Goal: Check status: Check status

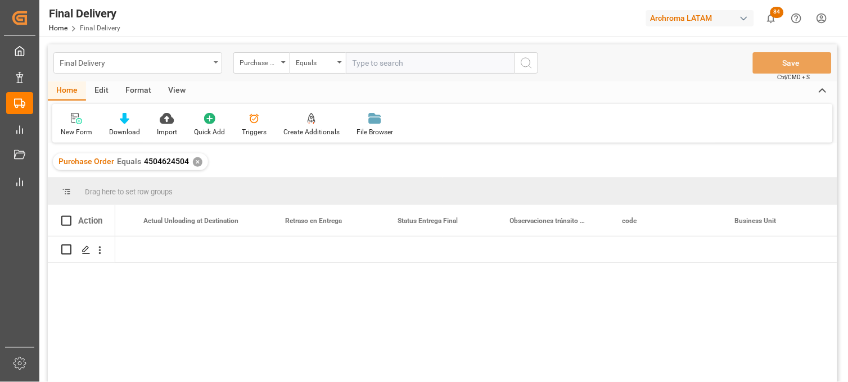
scroll to position [0, 3404]
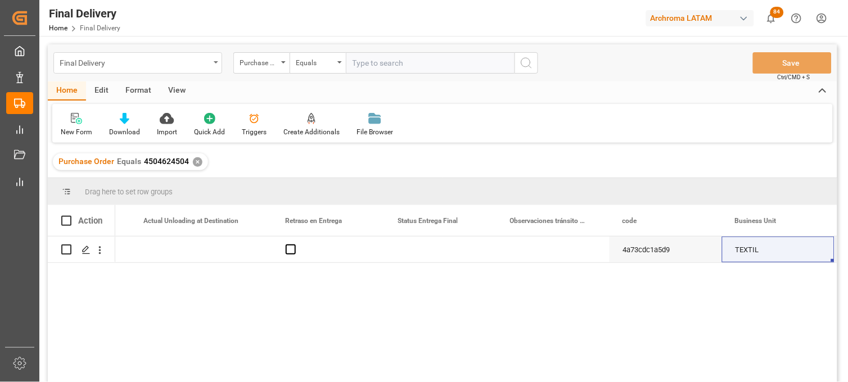
click at [132, 66] on div "Final Delivery" at bounding box center [135, 62] width 150 height 14
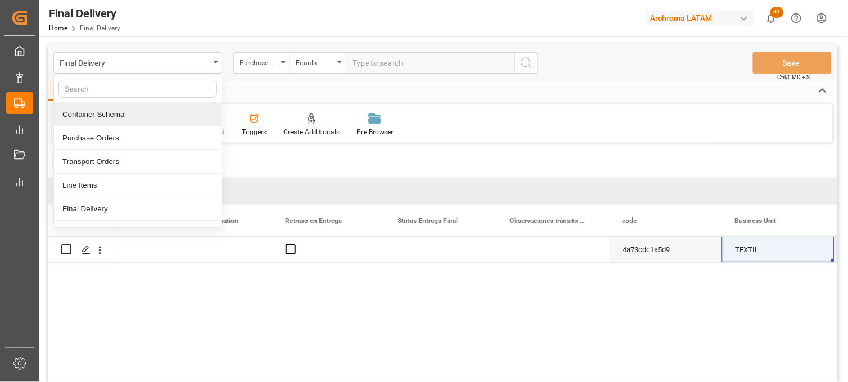
click at [121, 112] on div "Container Schema" at bounding box center [138, 115] width 168 height 24
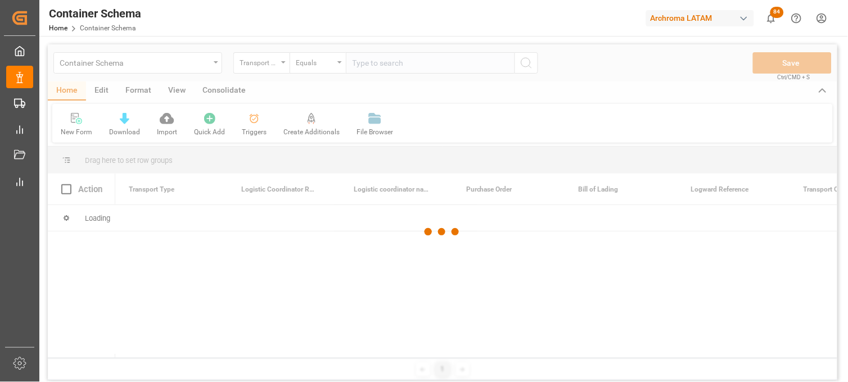
click at [274, 66] on div at bounding box center [442, 232] width 789 height 376
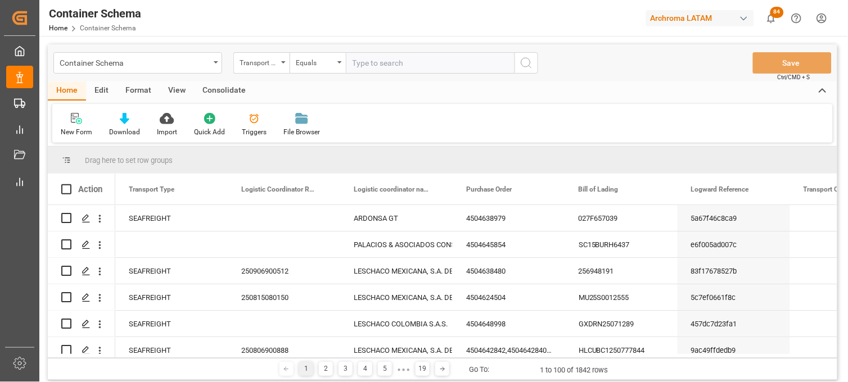
click at [283, 64] on div "Transport Type" at bounding box center [261, 62] width 56 height 21
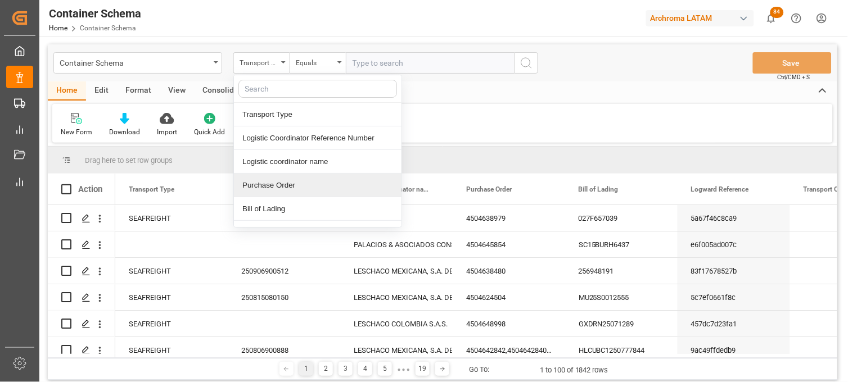
click at [278, 182] on div "Purchase Order" at bounding box center [318, 186] width 168 height 24
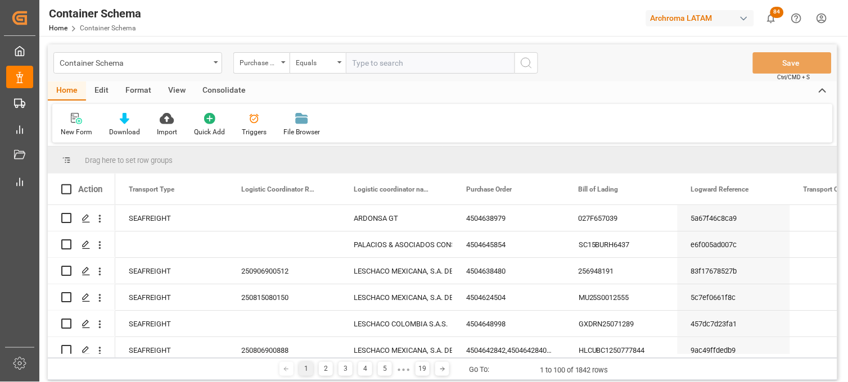
click at [369, 49] on div "Container Schema Purchase Order Equals Save Ctrl/CMD + S" at bounding box center [442, 62] width 789 height 37
click at [367, 54] on input "text" at bounding box center [430, 62] width 169 height 21
paste input "4504643750"
type input "4504643750"
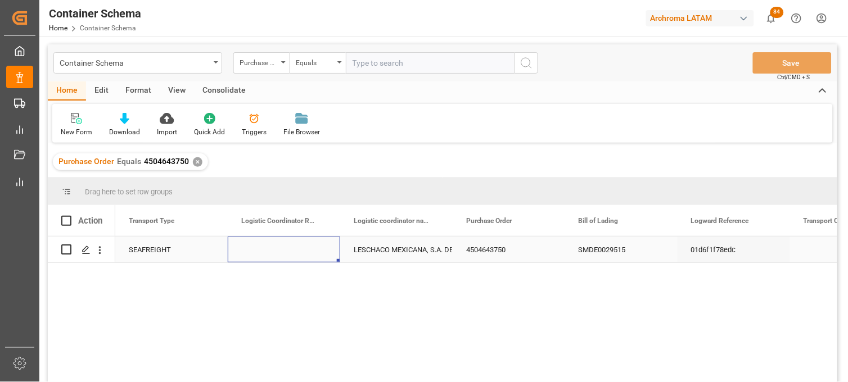
click at [280, 251] on div "Press SPACE to select this row." at bounding box center [284, 250] width 112 height 26
click at [280, 251] on input "Press SPACE to select this row." at bounding box center [284, 256] width 94 height 21
paste input "250915080105"
type input "250915080105"
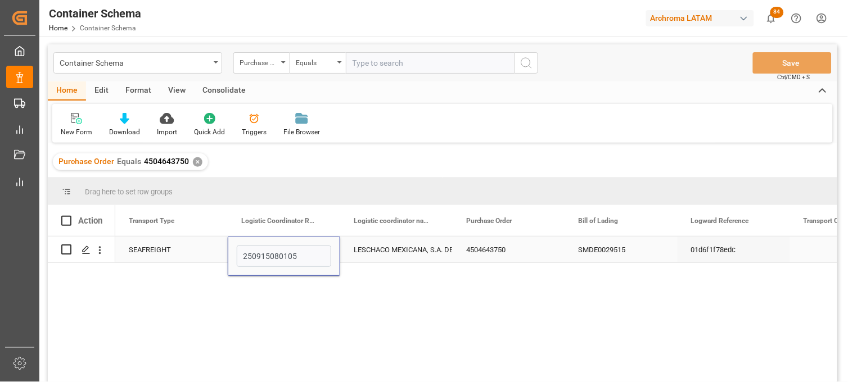
click at [406, 245] on div "LESCHACO MEXICANA, S.A. DE C.V." at bounding box center [396, 250] width 85 height 26
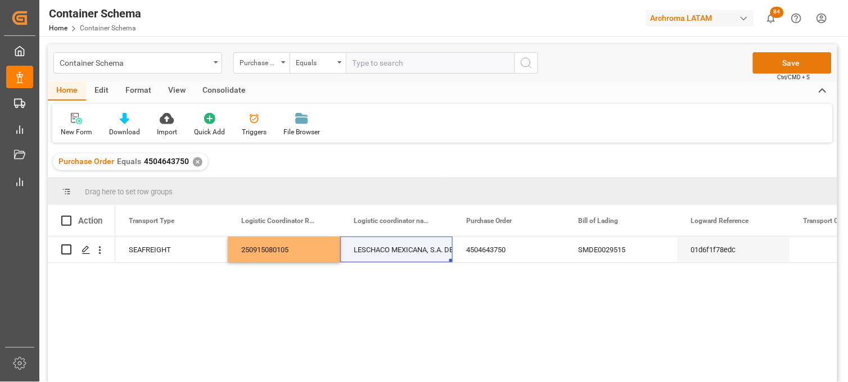
click at [796, 58] on button "Save" at bounding box center [792, 62] width 79 height 21
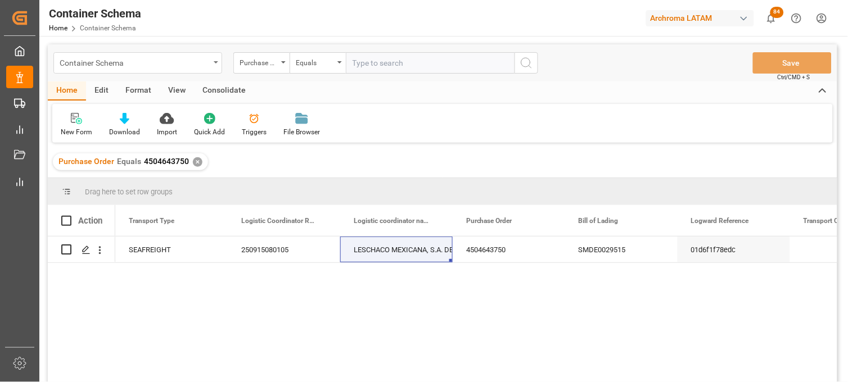
click at [214, 62] on div "Container Schema" at bounding box center [137, 62] width 169 height 21
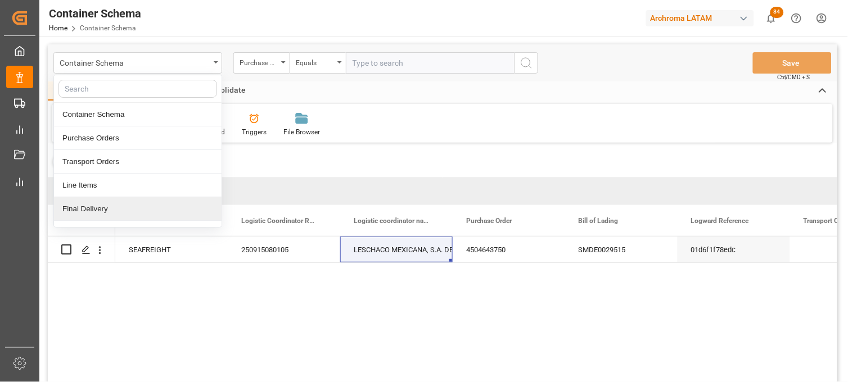
click at [183, 209] on div "Final Delivery" at bounding box center [138, 209] width 168 height 24
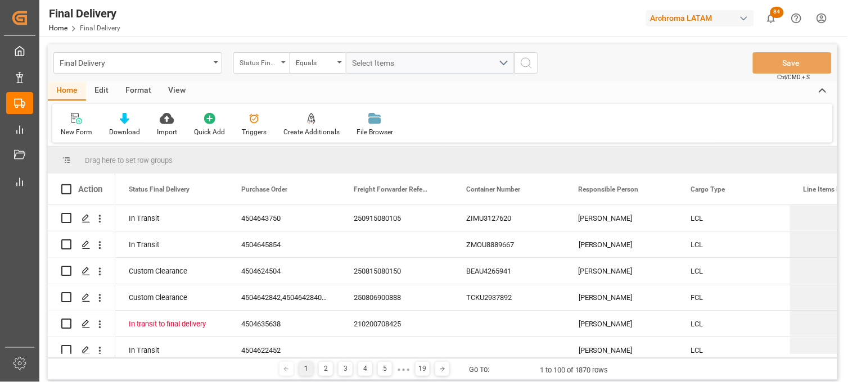
click at [282, 64] on div "Status Final Delivery" at bounding box center [261, 62] width 56 height 21
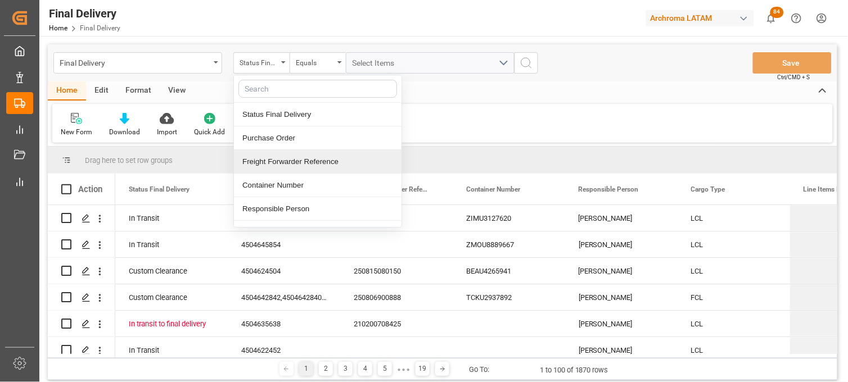
click at [300, 155] on div "Freight Forwarder Reference" at bounding box center [318, 162] width 168 height 24
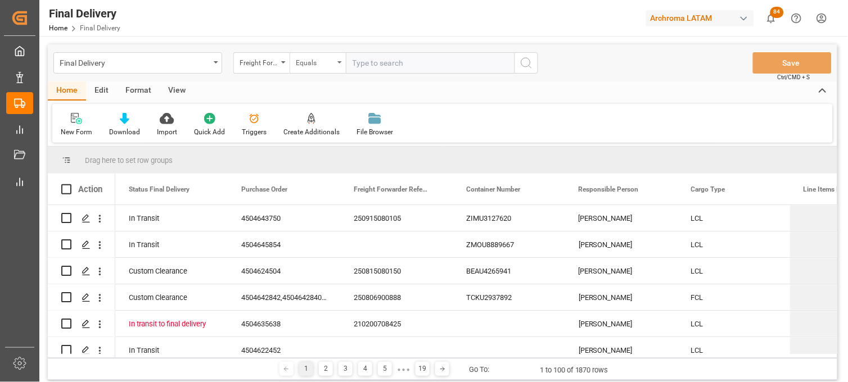
click at [325, 60] on div "Equals" at bounding box center [315, 61] width 38 height 13
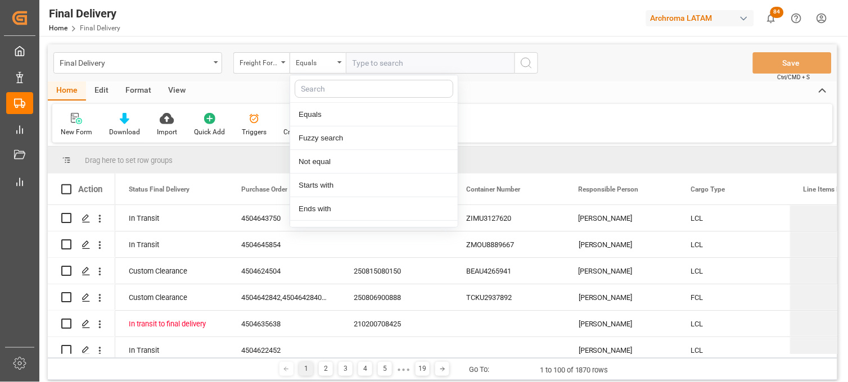
type input "C"
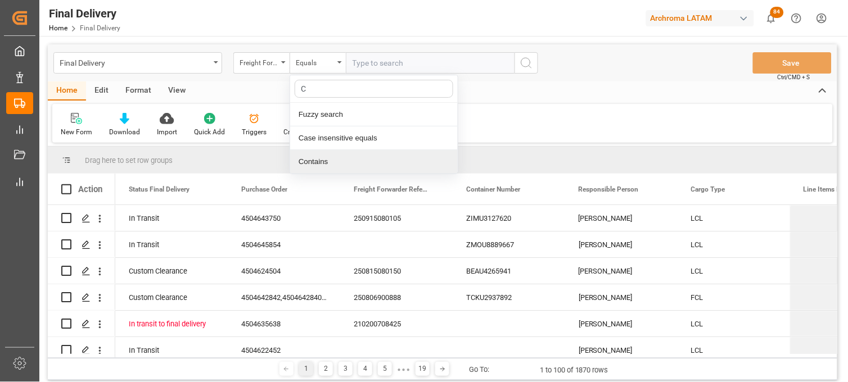
click at [321, 155] on div "Contains" at bounding box center [374, 162] width 168 height 24
paste input "250906900315"
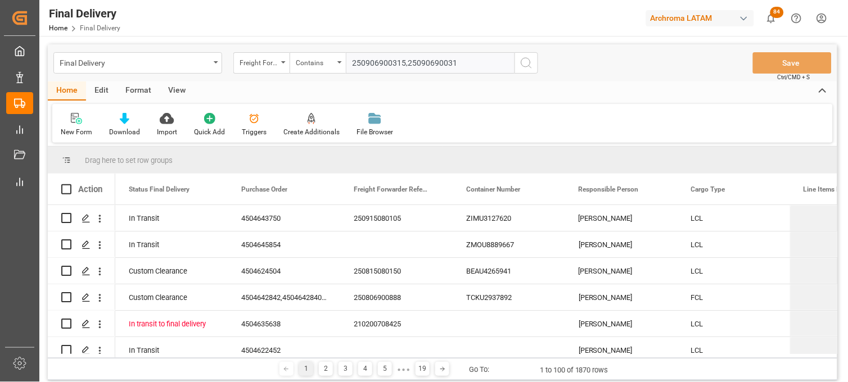
type input "250906900315,250906900314"
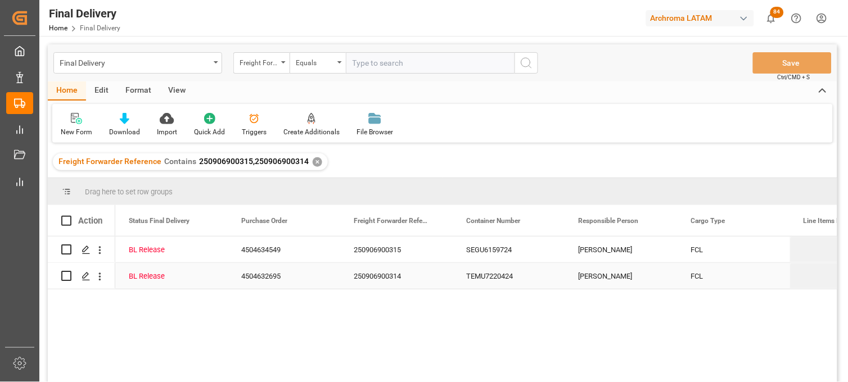
click at [593, 279] on div "[PERSON_NAME]" at bounding box center [621, 276] width 112 height 26
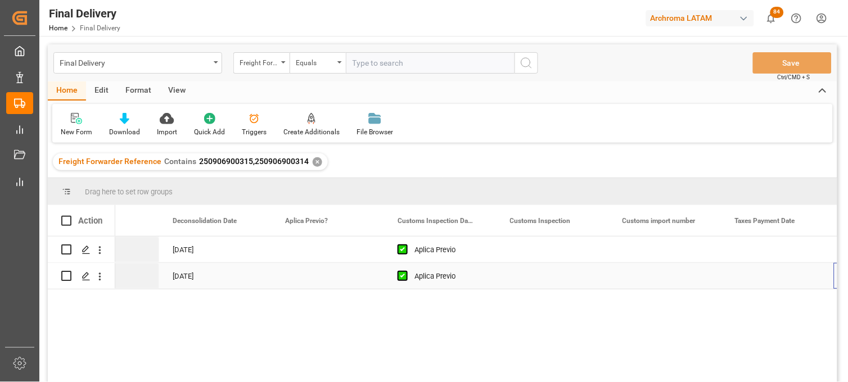
scroll to position [0, 856]
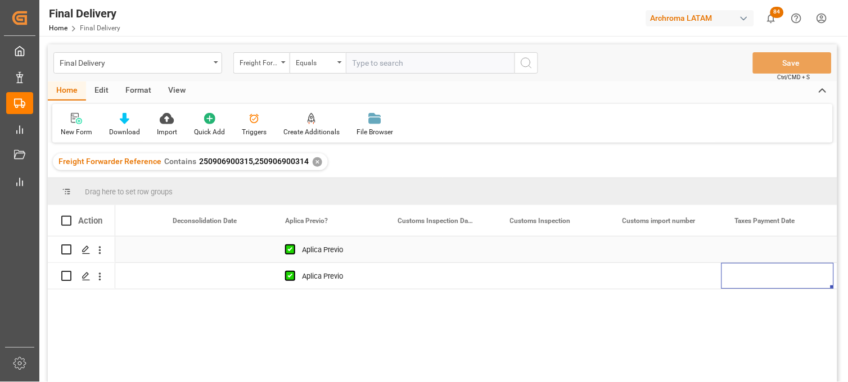
click at [436, 248] on div "Press SPACE to select this row." at bounding box center [440, 250] width 112 height 26
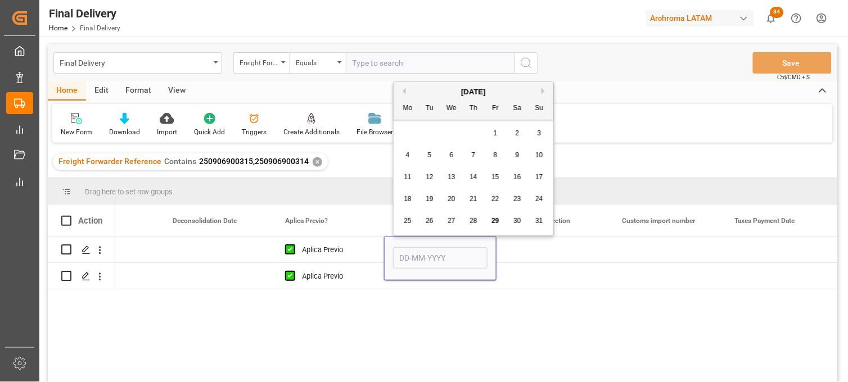
click at [514, 223] on span "30" at bounding box center [516, 221] width 7 height 8
type input "[DATE]"
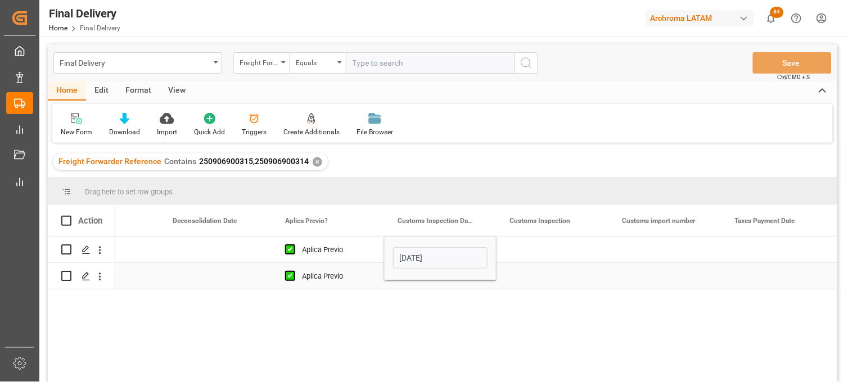
click at [435, 285] on div "Press SPACE to select this row." at bounding box center [440, 276] width 112 height 26
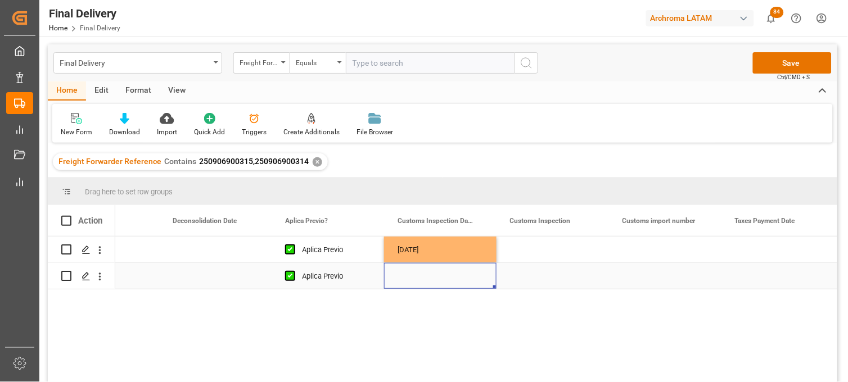
click at [406, 274] on div "Press SPACE to select this row." at bounding box center [440, 276] width 112 height 26
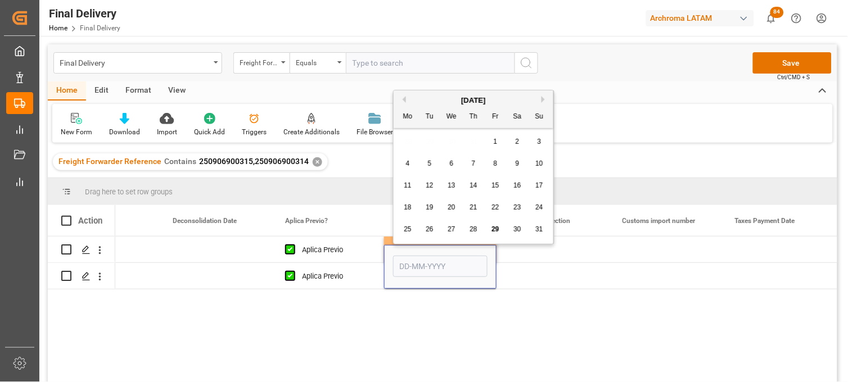
click at [516, 227] on span "30" at bounding box center [516, 229] width 7 height 8
type input "[DATE]"
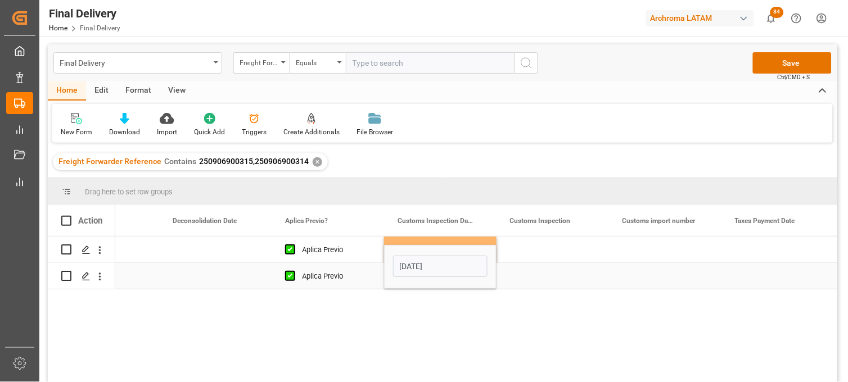
click at [541, 279] on div "Press SPACE to select this row." at bounding box center [552, 276] width 112 height 26
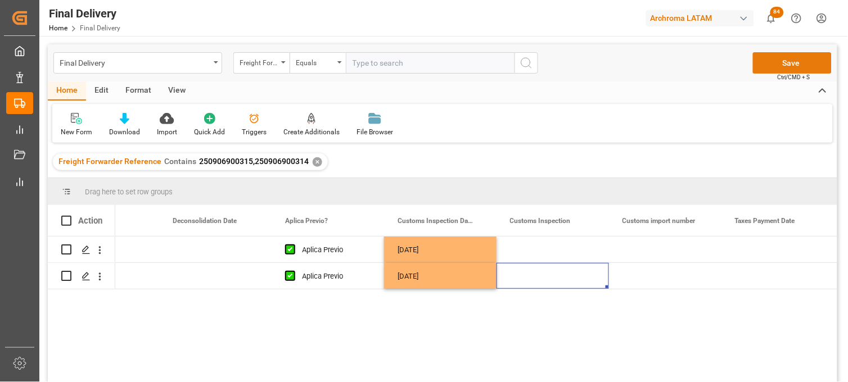
click at [783, 58] on button "Save" at bounding box center [792, 62] width 79 height 21
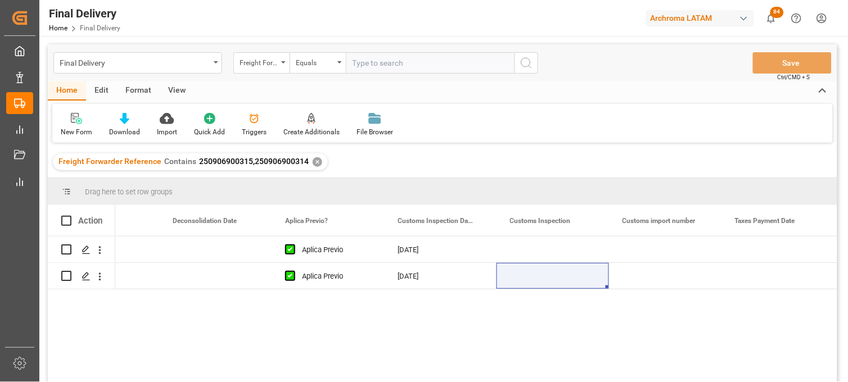
click at [315, 164] on div "✕" at bounding box center [318, 162] width 10 height 10
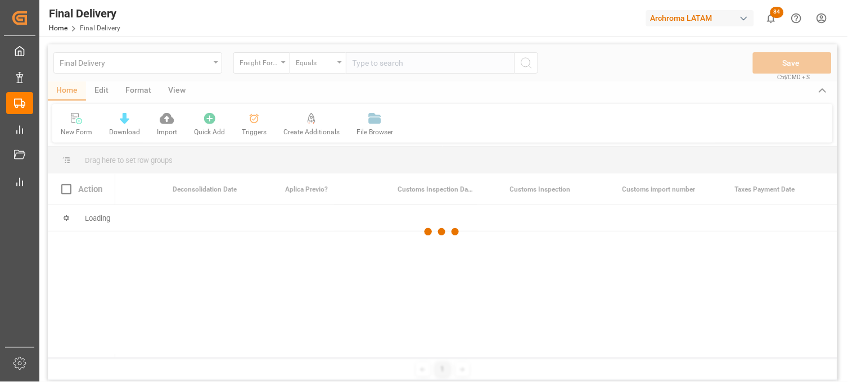
click at [388, 64] on div at bounding box center [442, 232] width 789 height 376
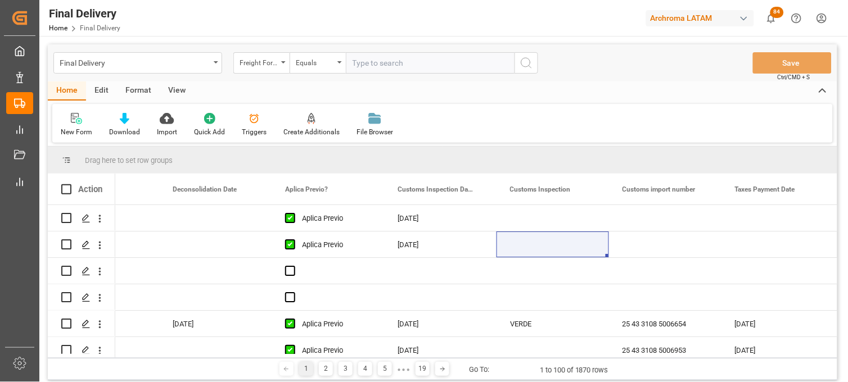
click at [376, 62] on input "text" at bounding box center [430, 62] width 169 height 21
paste input "250906900502"
type input "250906900502"
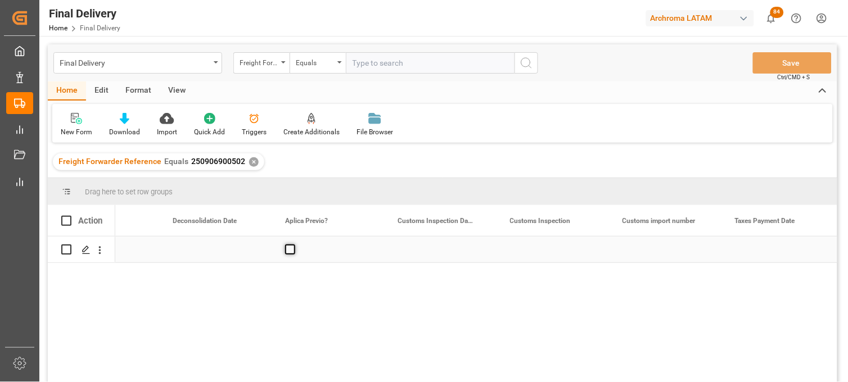
click at [287, 253] on span "Press SPACE to select this row." at bounding box center [290, 250] width 10 height 10
click at [293, 245] on input "Press SPACE to select this row." at bounding box center [293, 245] width 0 height 0
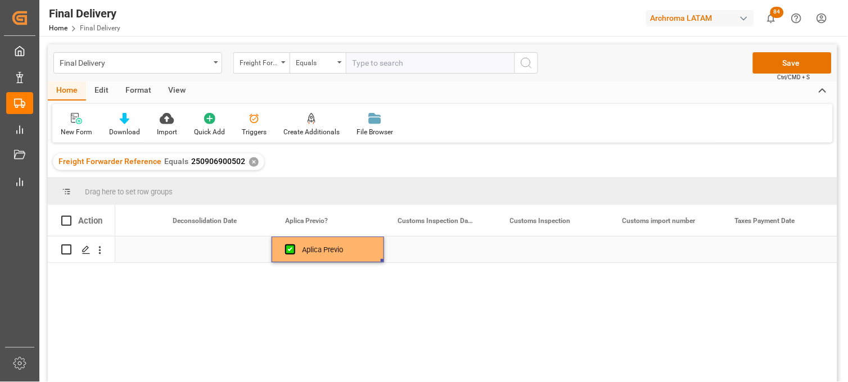
click at [422, 250] on div "Press SPACE to select this row." at bounding box center [440, 250] width 112 height 26
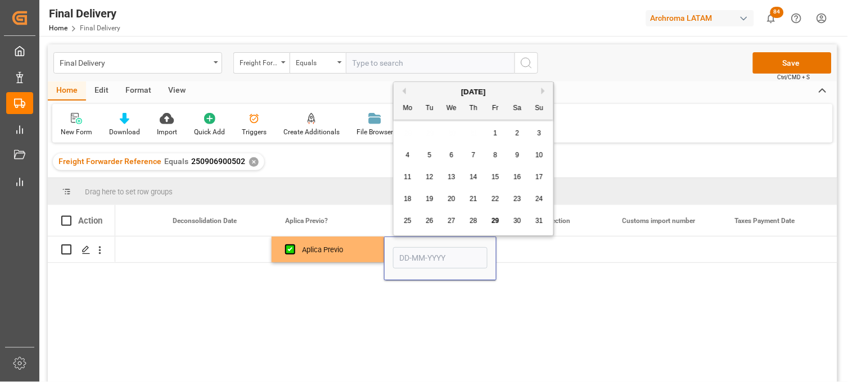
click at [544, 91] on button "Next Month" at bounding box center [544, 91] width 7 height 7
click at [412, 133] on div "1" at bounding box center [408, 133] width 14 height 13
type input "[DATE]"
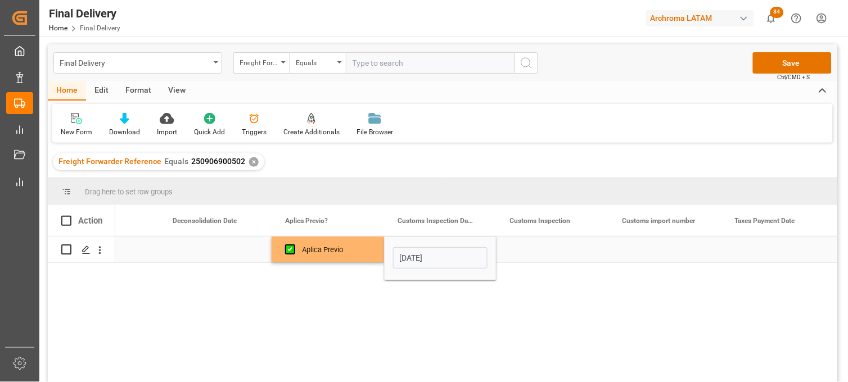
click at [209, 254] on div "Press SPACE to select this row." at bounding box center [215, 250] width 112 height 26
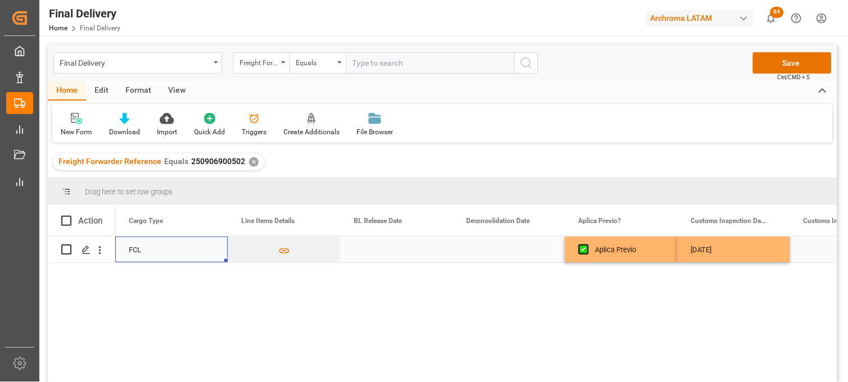
scroll to position [0, 562]
click at [394, 254] on div "Press SPACE to select this row." at bounding box center [396, 250] width 112 height 26
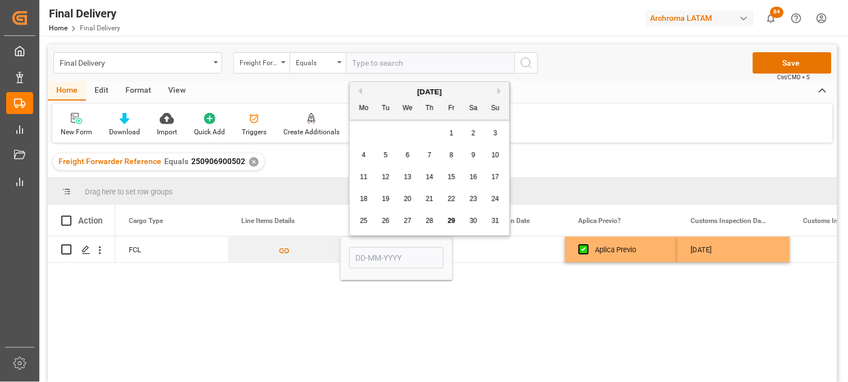
click at [448, 216] on div "29" at bounding box center [452, 221] width 14 height 13
type input "[DATE]"
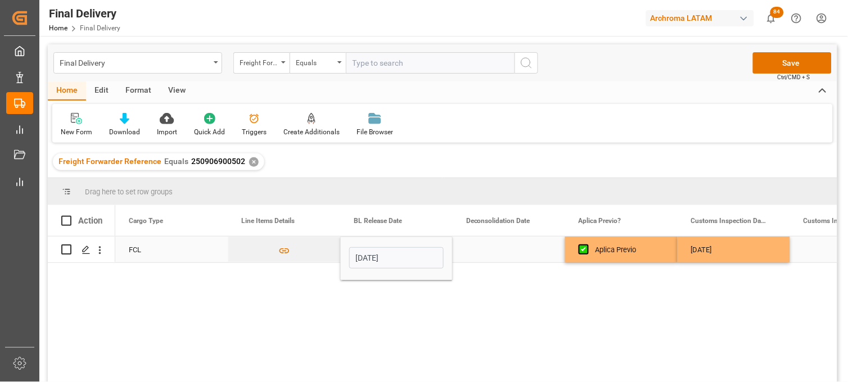
click at [498, 250] on div "Press SPACE to select this row." at bounding box center [509, 250] width 112 height 26
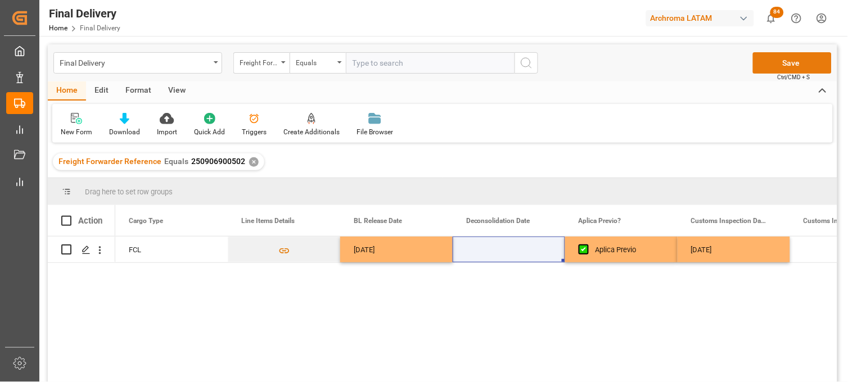
click at [765, 60] on button "Save" at bounding box center [792, 62] width 79 height 21
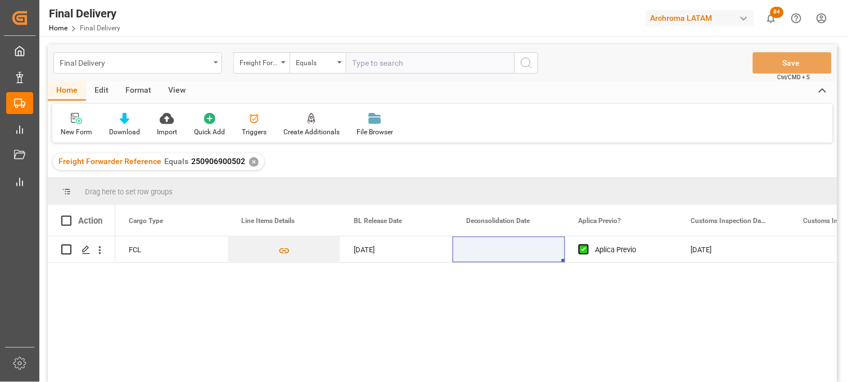
click at [148, 69] on div "Final Delivery" at bounding box center [135, 62] width 150 height 14
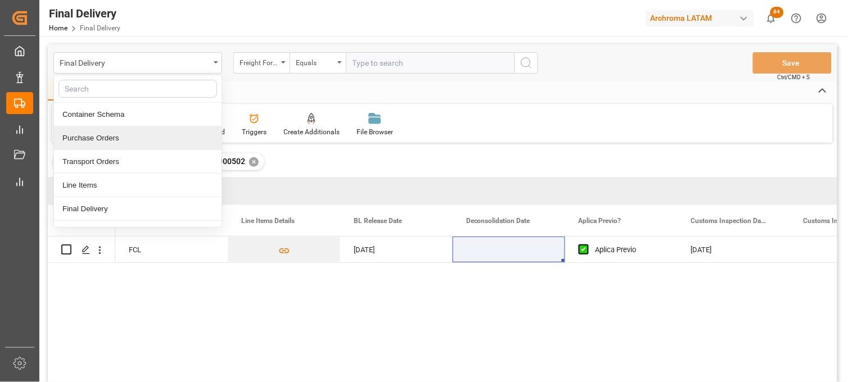
click at [126, 138] on div "Purchase Orders" at bounding box center [138, 138] width 168 height 24
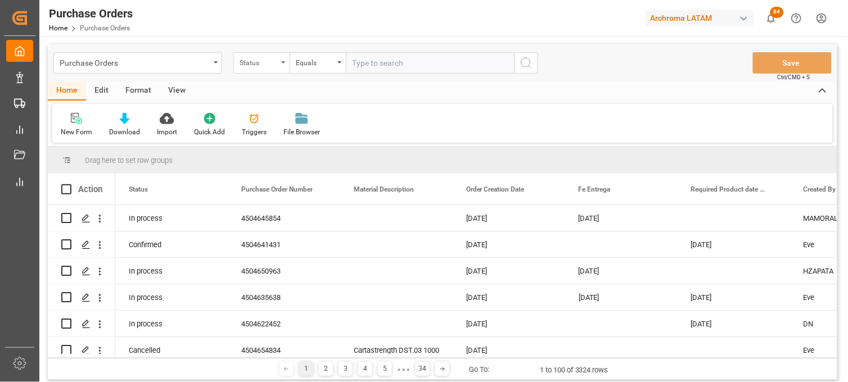
click at [283, 65] on div "Status" at bounding box center [261, 62] width 56 height 21
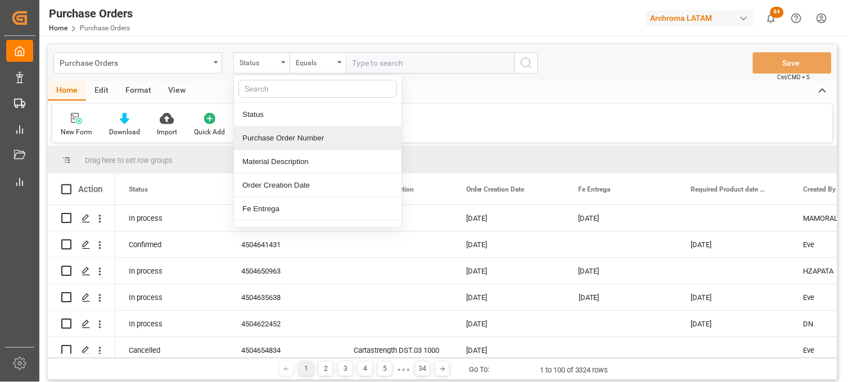
click at [288, 148] on div "Purchase Order Number" at bounding box center [318, 138] width 168 height 24
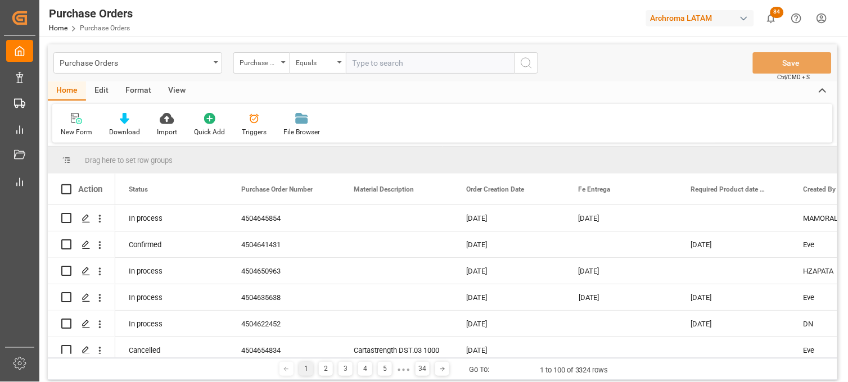
click at [381, 70] on input "text" at bounding box center [430, 62] width 169 height 21
paste input "4504645854"
type input "4504645854"
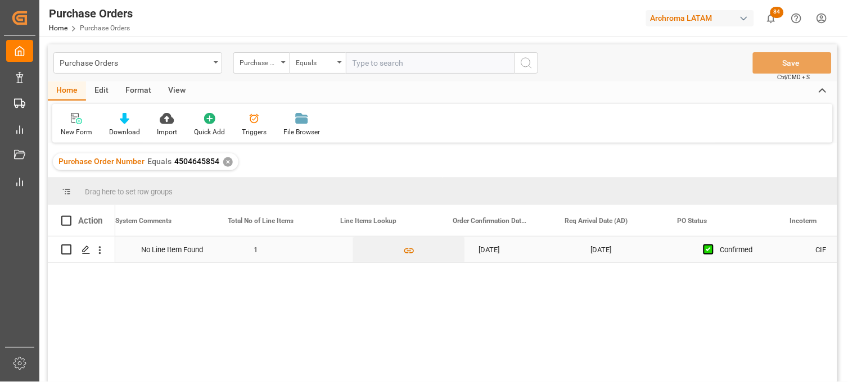
scroll to position [0, 857]
